Goal: Task Accomplishment & Management: Use online tool/utility

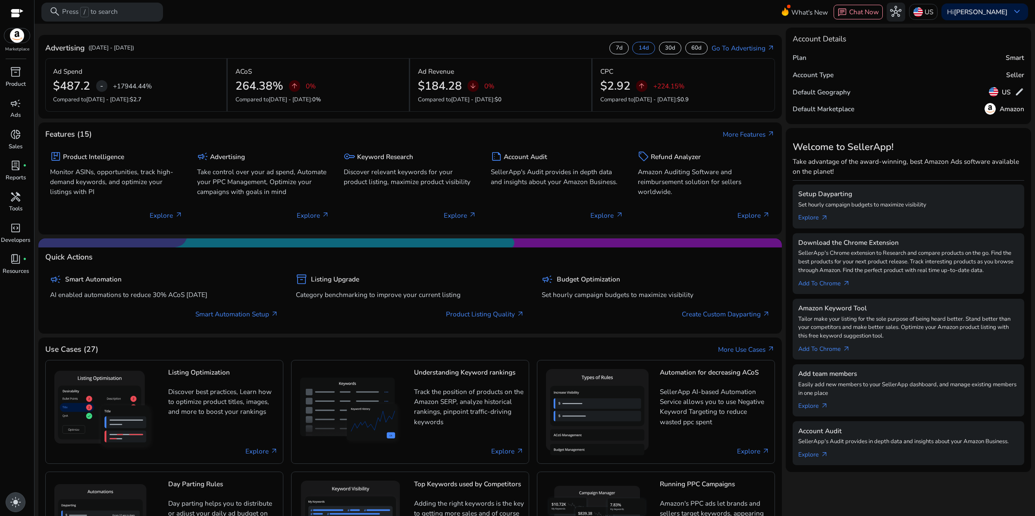
click at [16, 497] on span "light_mode" at bounding box center [15, 502] width 11 height 11
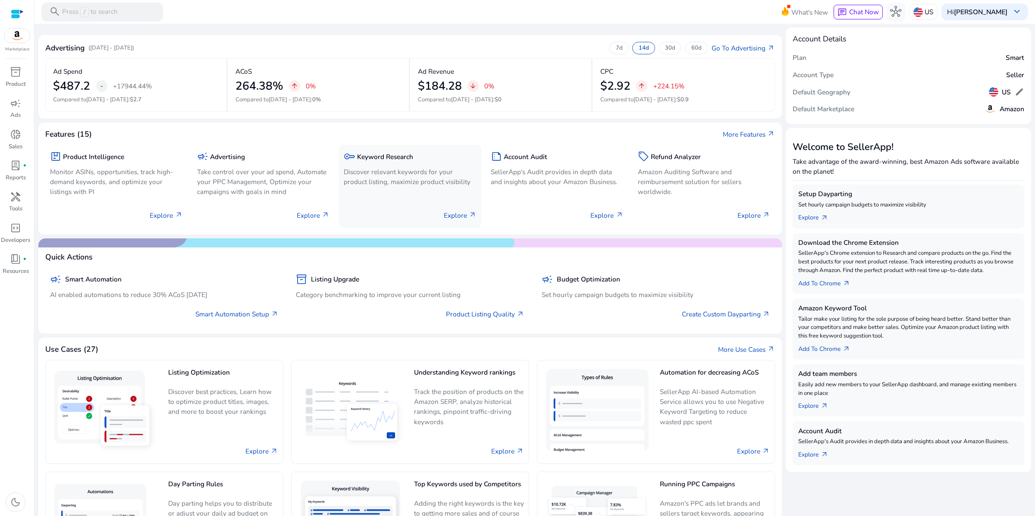
click at [388, 163] on div "key Keyword Research" at bounding box center [410, 157] width 133 height 14
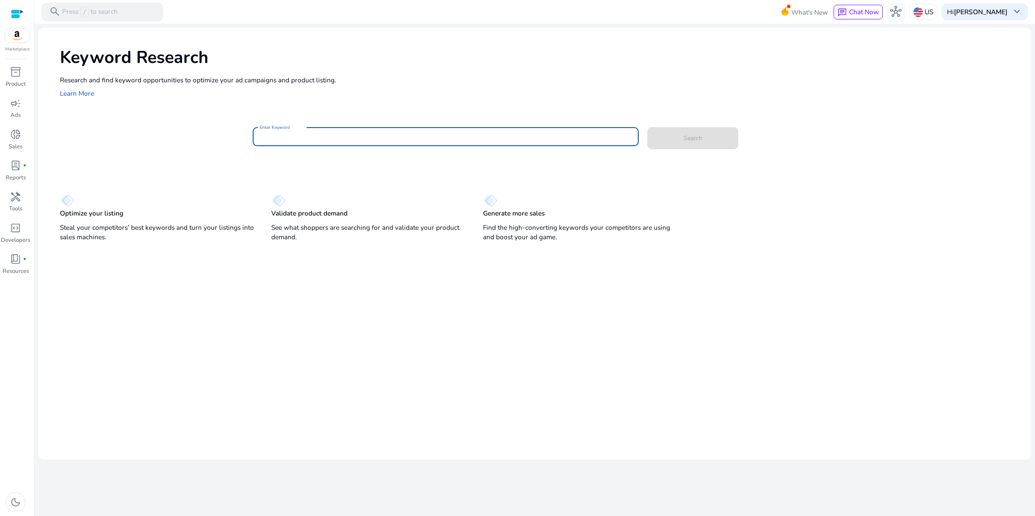
click at [310, 141] on input "Enter Keyword" at bounding box center [446, 136] width 372 height 9
type input "**********"
click at [647, 127] on button "Search" at bounding box center [692, 138] width 91 height 22
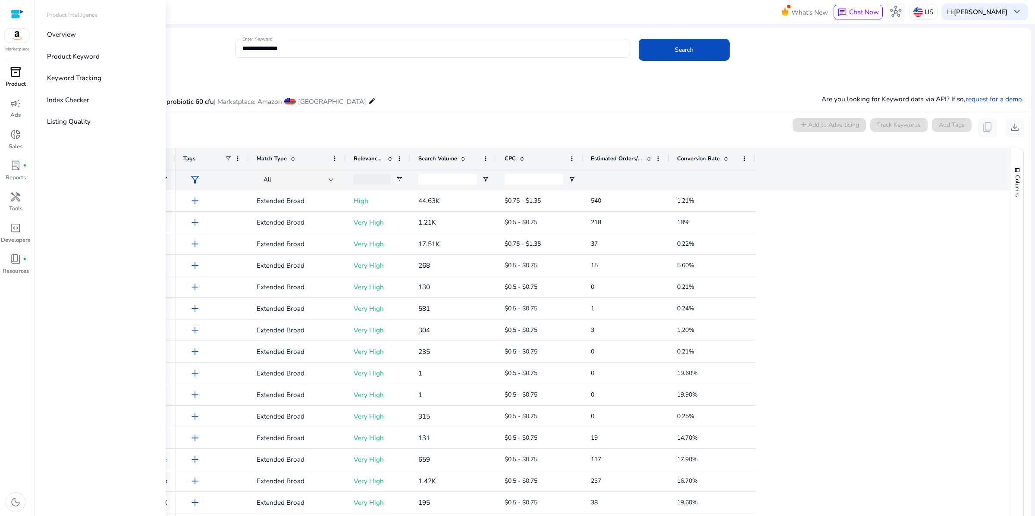
click at [16, 78] on span "inventory_2" at bounding box center [15, 71] width 11 height 11
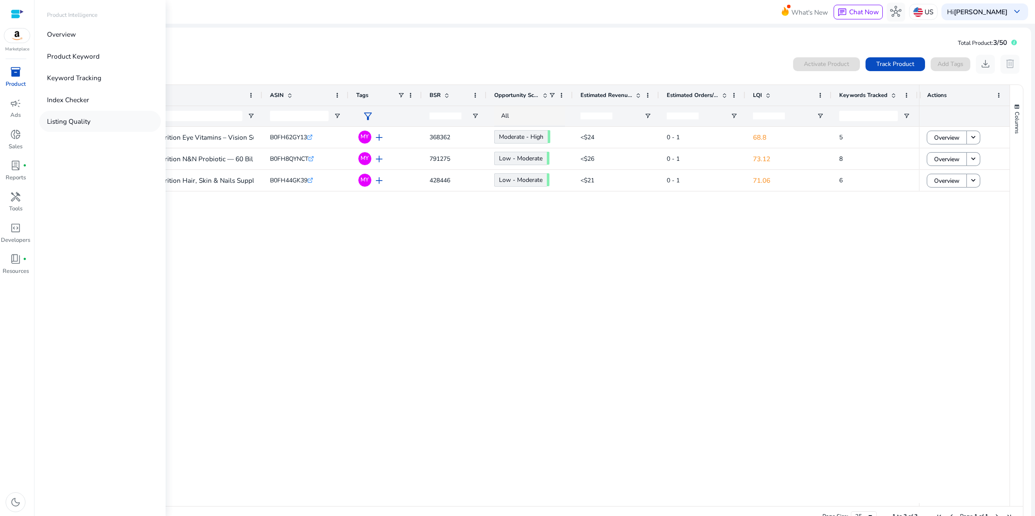
click at [85, 126] on p "Listing Quality" at bounding box center [69, 121] width 44 height 10
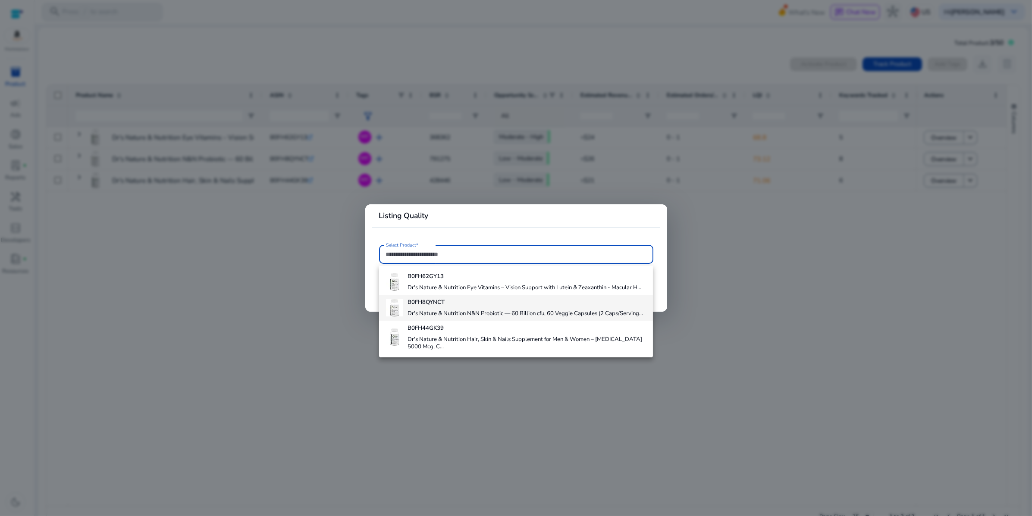
scroll to position [36, 0]
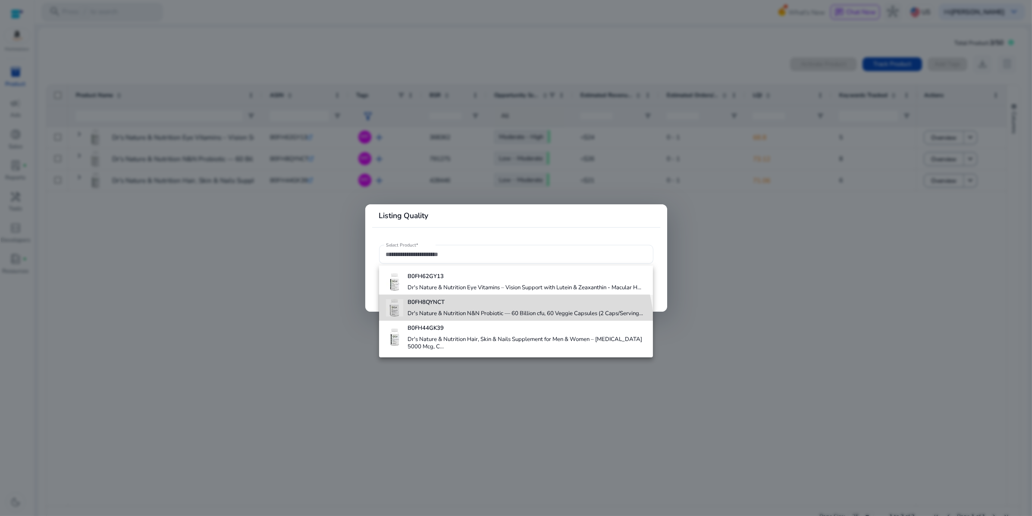
click at [483, 318] on h4 "Dr's Nature & Nutrition N&N Probiotic — 60 Billion cfu, 60 Veggie Capsules (2 C…" at bounding box center [524, 314] width 235 height 8
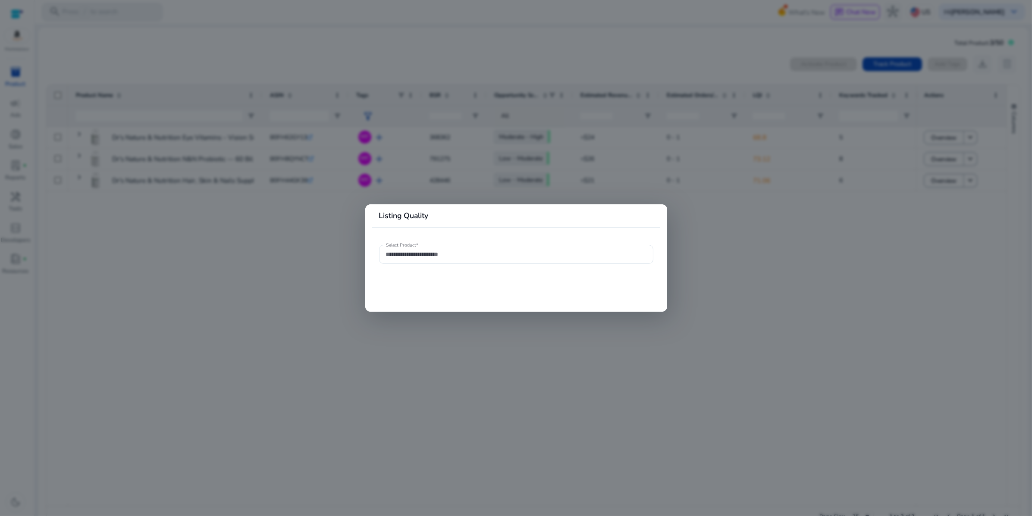
type input "**********"
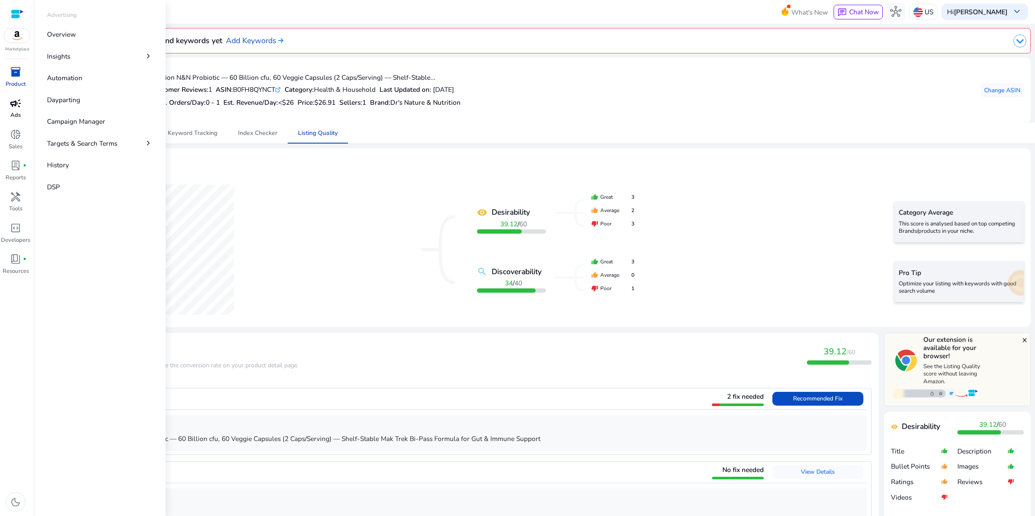
click at [17, 109] on span "campaign" at bounding box center [15, 103] width 11 height 11
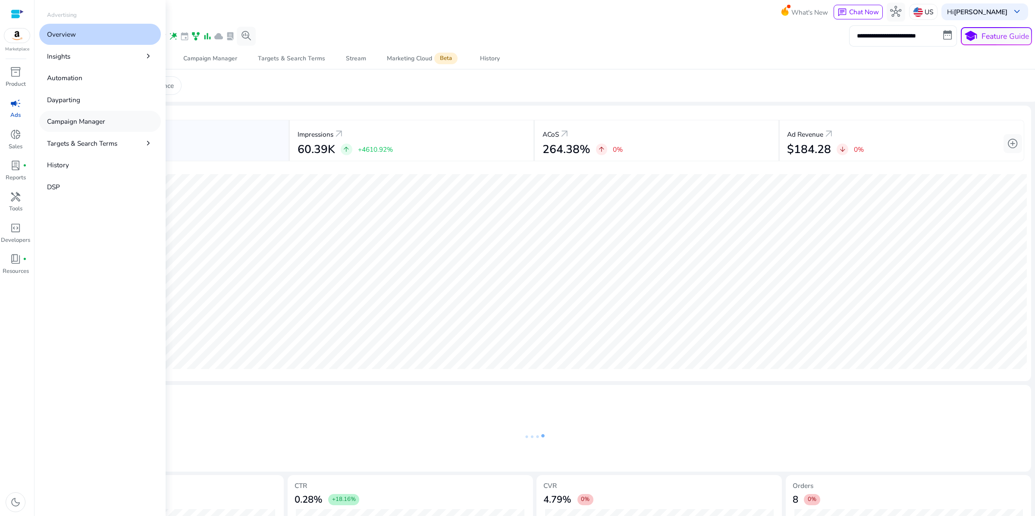
click at [103, 126] on p "Campaign Manager" at bounding box center [76, 121] width 58 height 10
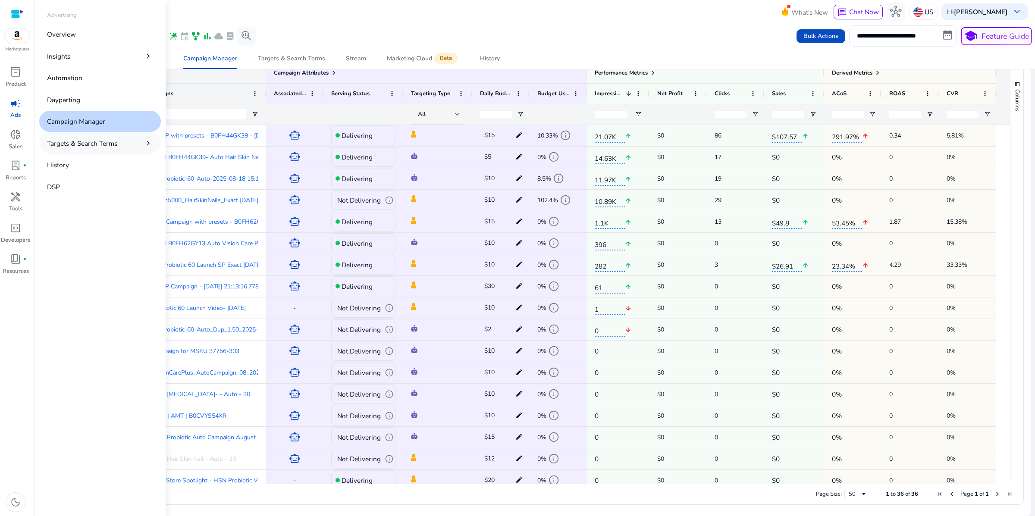
click at [116, 148] on p "Targets & Search Terms" at bounding box center [82, 143] width 70 height 10
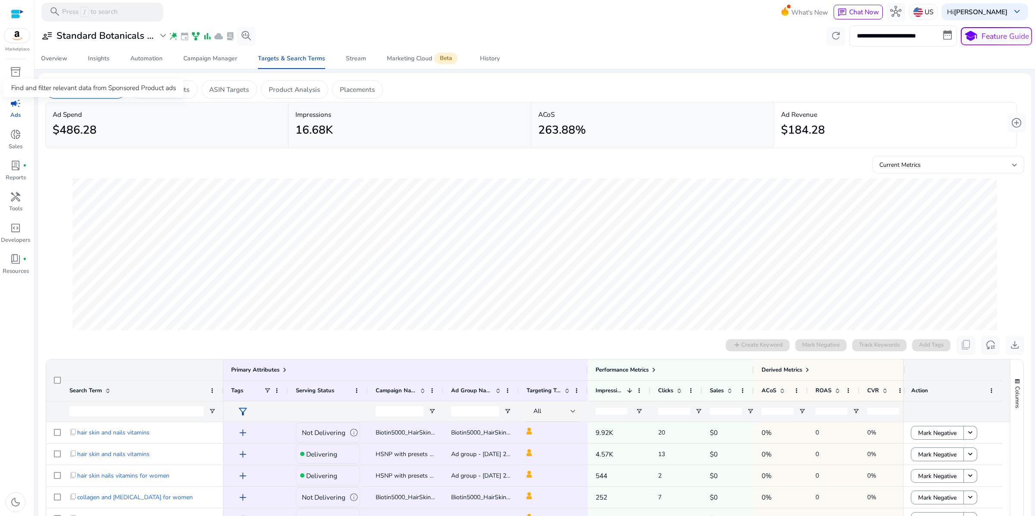
click at [118, 94] on p "Search Term Explorer" at bounding box center [85, 89] width 65 height 10
click at [189, 94] on p "Keyword Targets" at bounding box center [163, 89] width 51 height 10
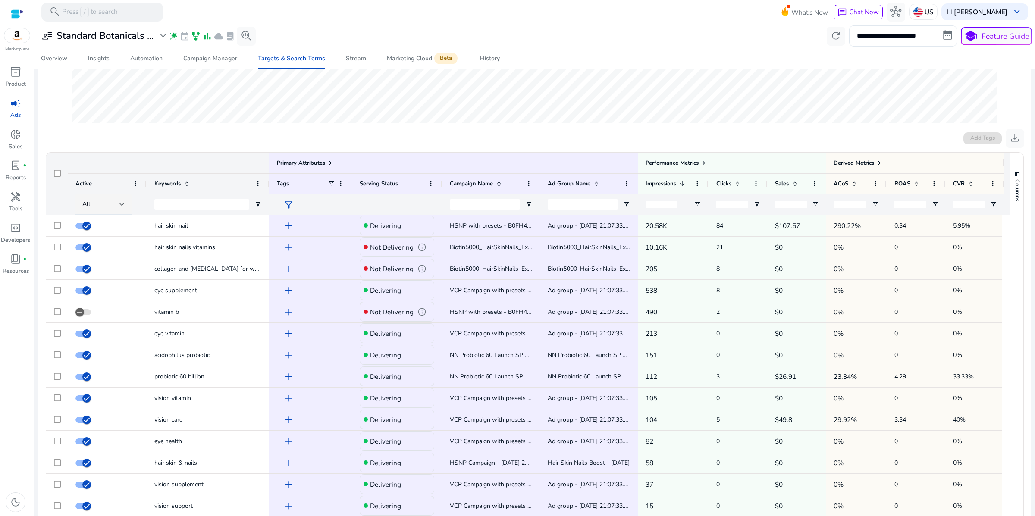
scroll to position [207, 0]
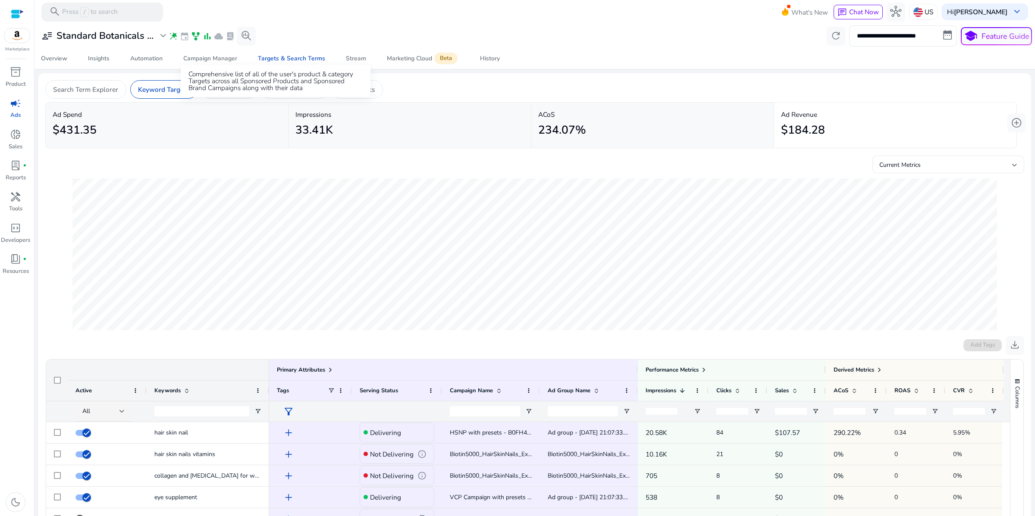
click at [249, 94] on p "ASIN Targets" at bounding box center [229, 89] width 40 height 10
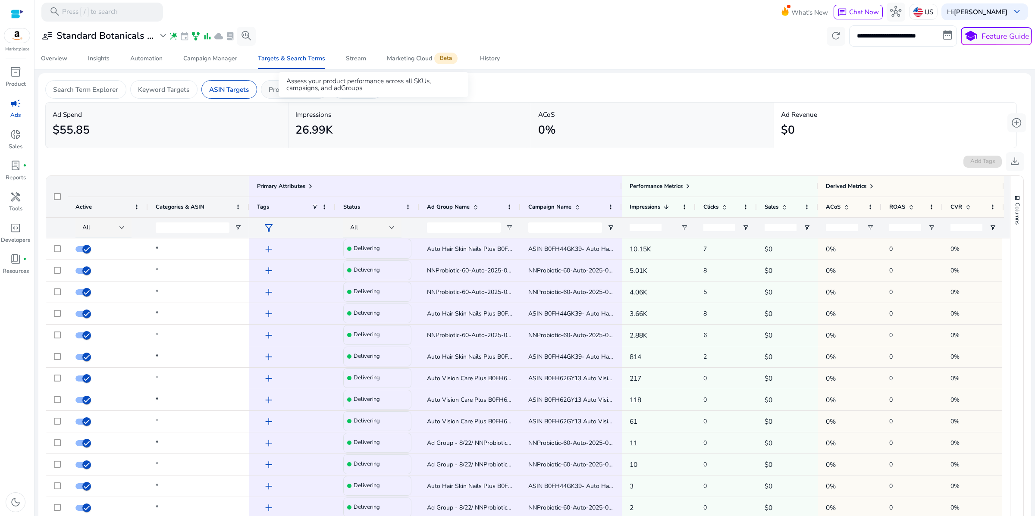
click at [320, 94] on p "Product Analysis" at bounding box center [294, 89] width 51 height 10
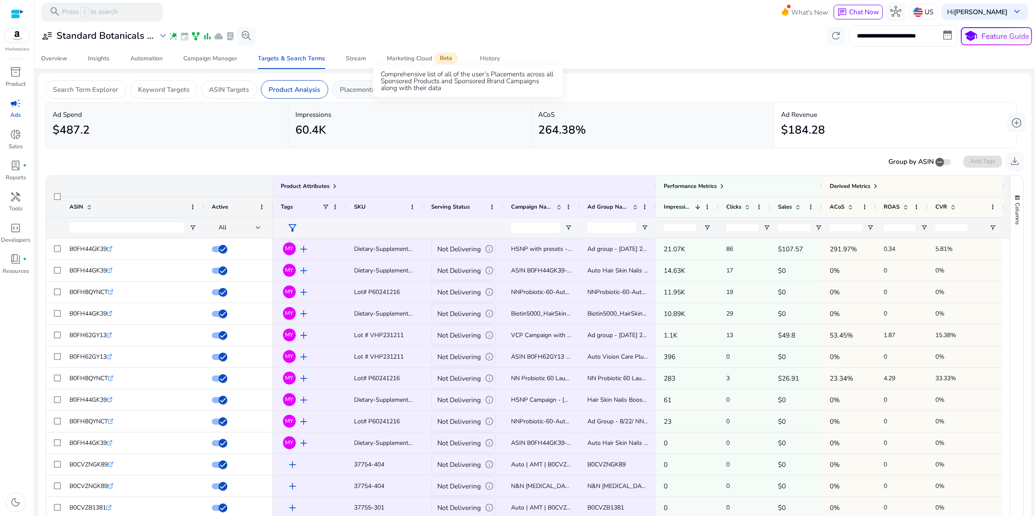
click at [375, 94] on p "Placements" at bounding box center [357, 89] width 35 height 10
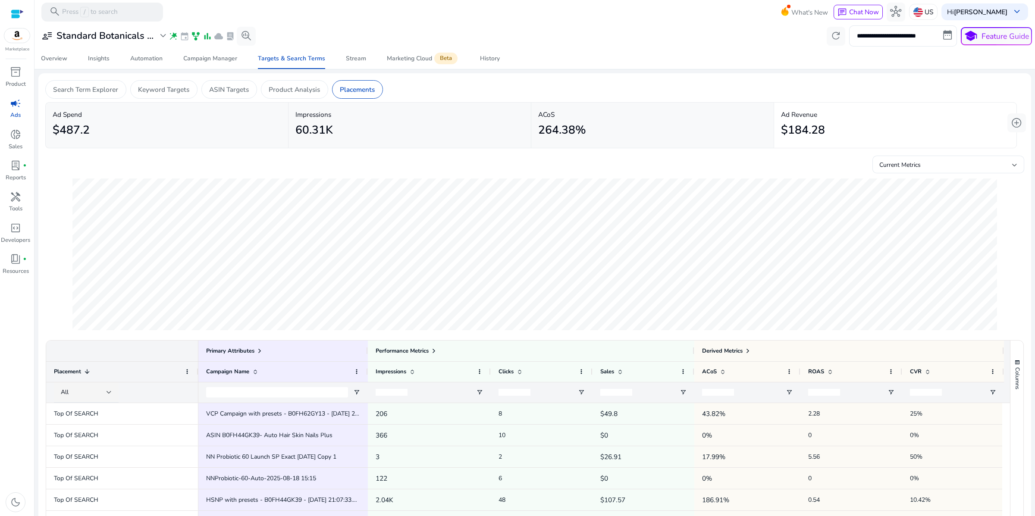
click at [159, 141] on div "$487.2" at bounding box center [167, 130] width 228 height 21
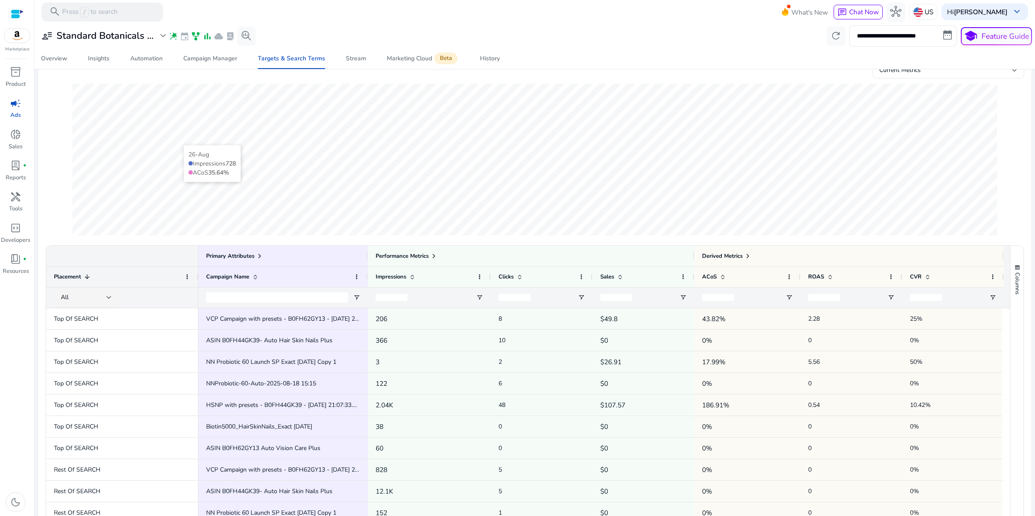
scroll to position [96, 0]
click at [290, 302] on input "Campaign Name Filter Input" at bounding box center [277, 296] width 142 height 10
click at [217, 62] on div "Campaign Manager" at bounding box center [210, 59] width 54 height 6
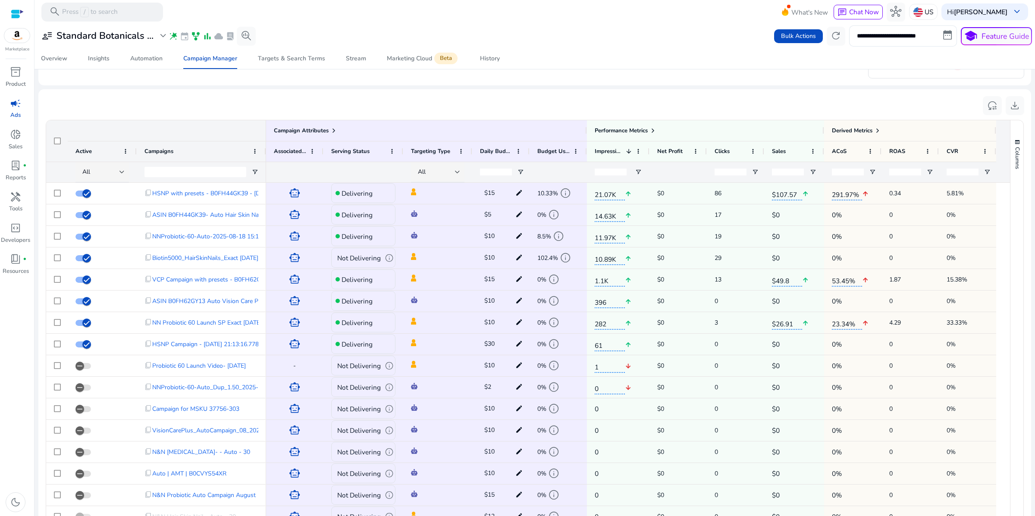
scroll to position [595, 0]
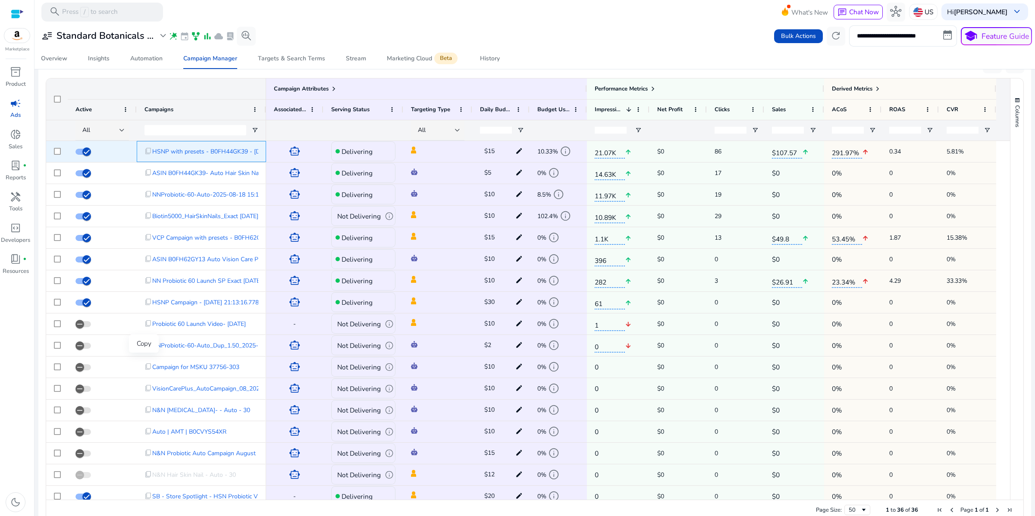
click at [151, 155] on span "content_copy" at bounding box center [148, 151] width 8 height 8
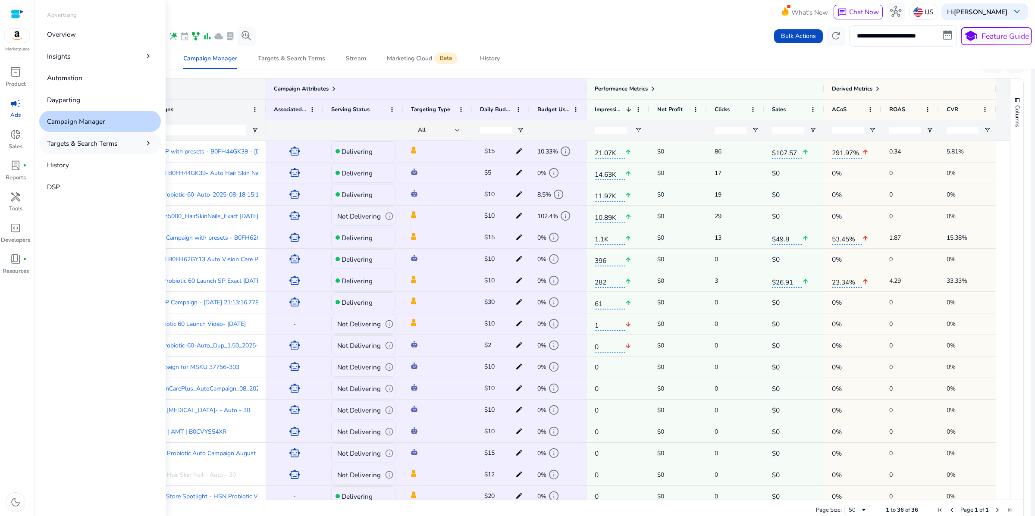
click at [109, 148] on p "Targets & Search Terms" at bounding box center [82, 143] width 70 height 10
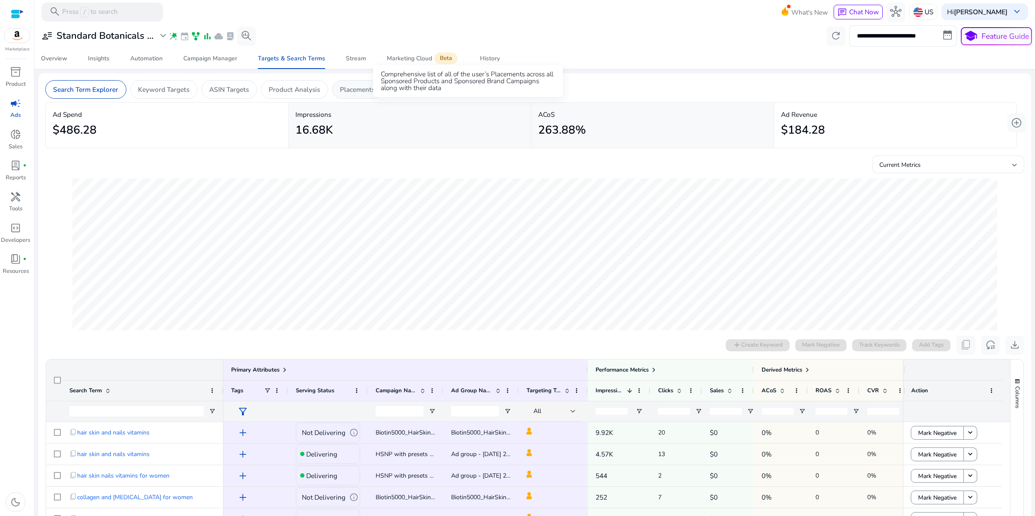
click at [375, 94] on p "Placements" at bounding box center [357, 89] width 35 height 10
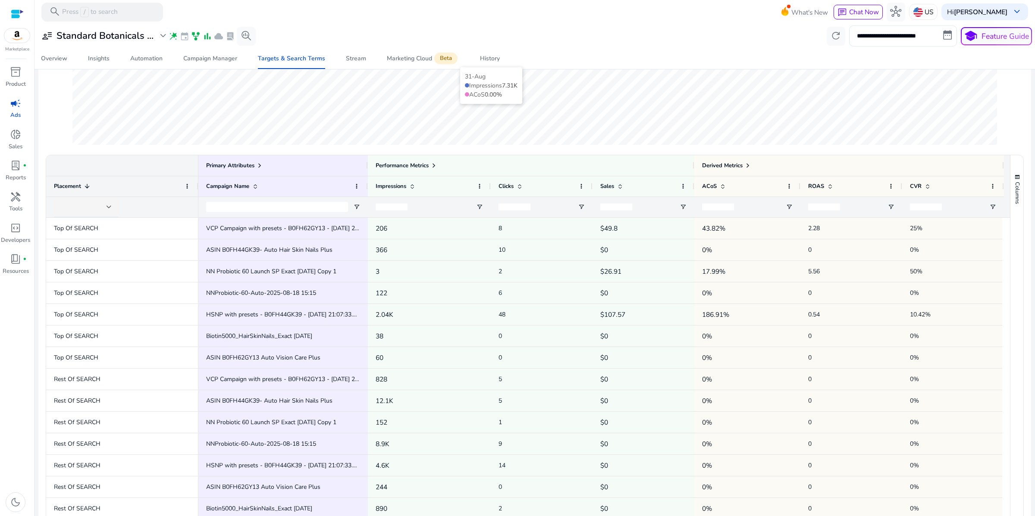
scroll to position [263, 0]
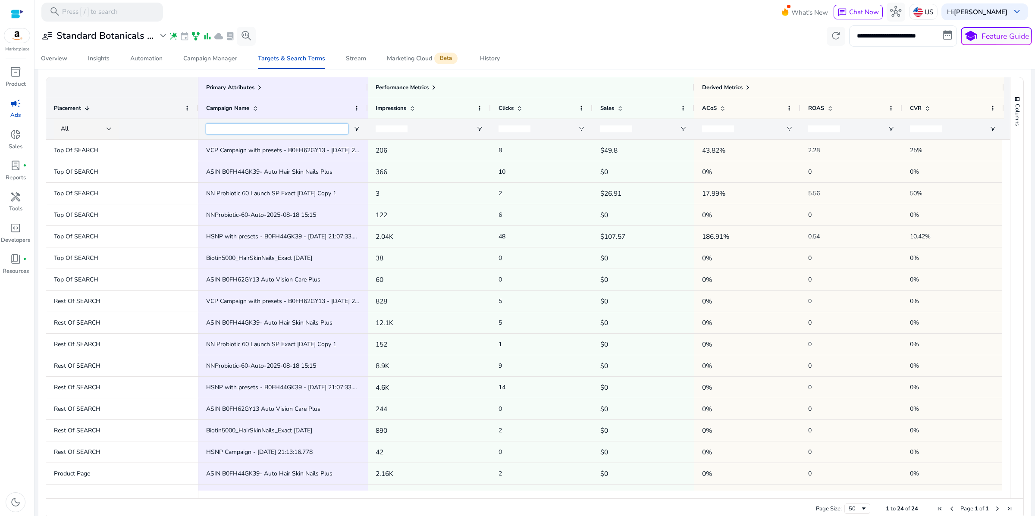
click at [278, 134] on input "Campaign Name Filter Input" at bounding box center [277, 129] width 142 height 10
paste input "**********"
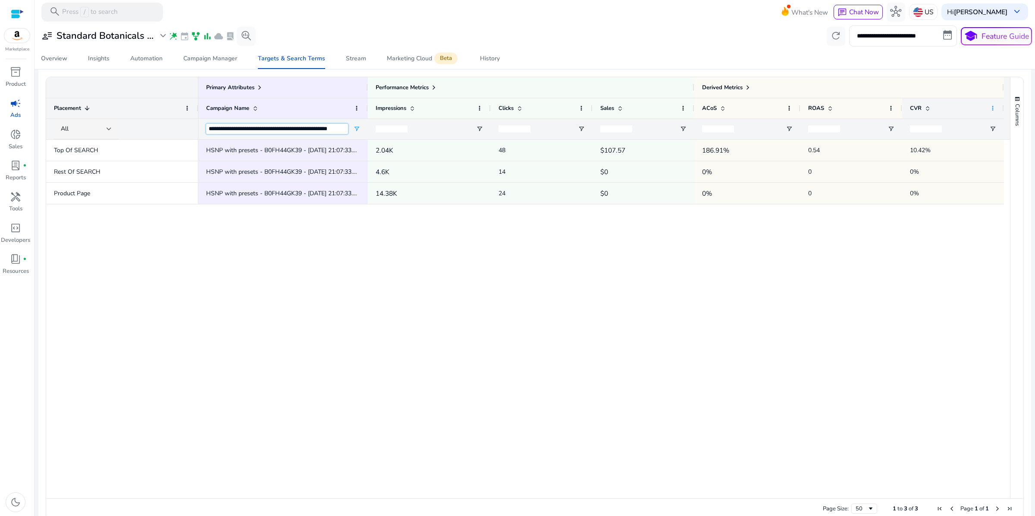
type input "**********"
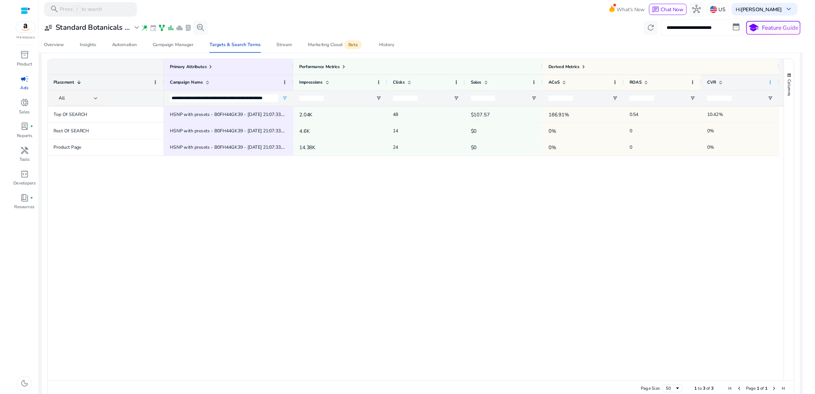
scroll to position [0, 0]
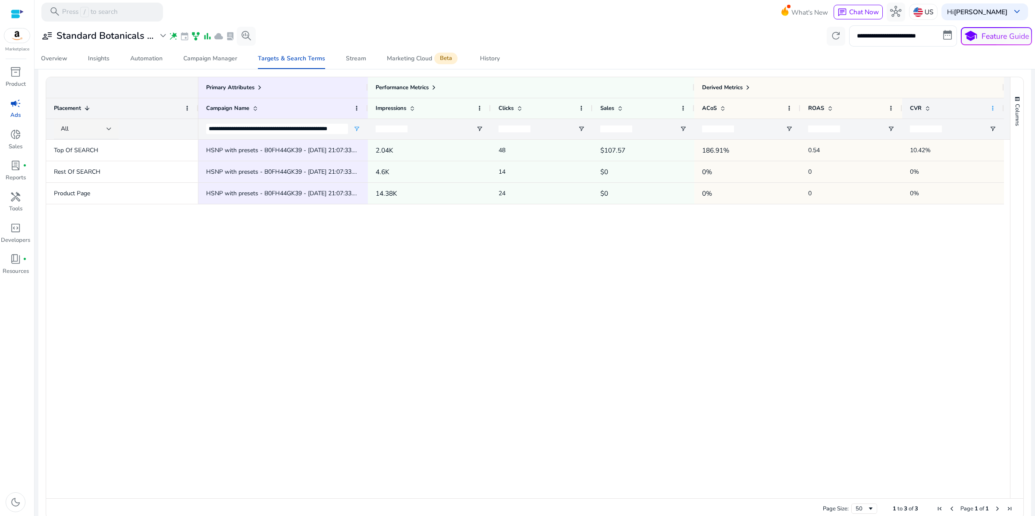
click at [993, 112] on span at bounding box center [992, 108] width 7 height 7
click at [812, 333] on div "HSNP with presets - B0FH44GK39 - 8/26/2025 21:07:33.868 2.04K 48 $107.57 186.91…" at bounding box center [604, 319] width 812 height 359
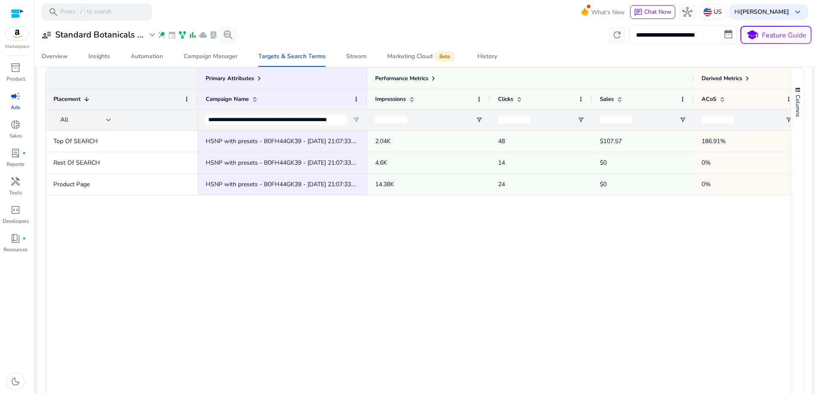
click at [225, 338] on div "HSNP with presets - B0FH44GK39 - 8/26/2025 21:07:33.868 2.04K 48 $107.57 186.91…" at bounding box center [494, 306] width 592 height 351
click at [704, 38] on input "**********" at bounding box center [683, 34] width 108 height 19
select select "*"
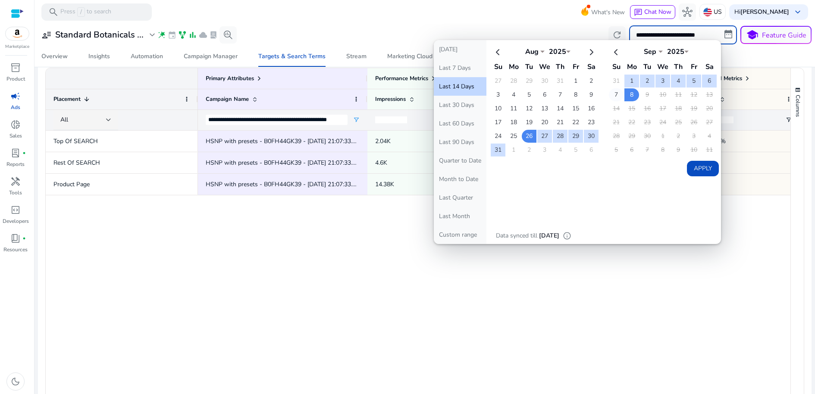
click at [613, 101] on td "7" at bounding box center [616, 94] width 15 height 13
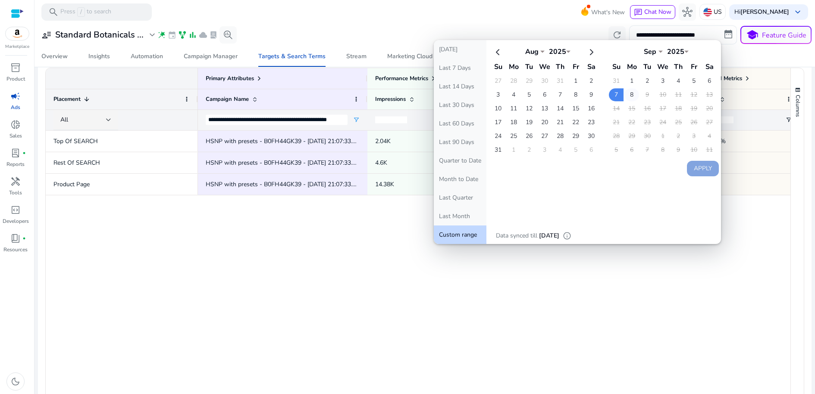
click at [626, 101] on td "8" at bounding box center [631, 94] width 15 height 13
click at [687, 176] on button "Apply" at bounding box center [703, 169] width 32 height 16
type input "**********"
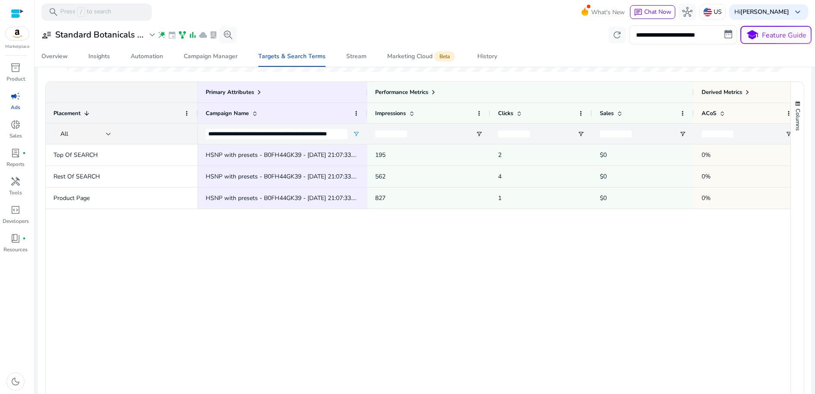
click at [747, 286] on div "HSNP with presets - B0FH44GK39 - 8/26/2025 21:07:33.868 195 2 $0 0% 0 HSNP with…" at bounding box center [494, 319] width 592 height 351
